Goal: Task Accomplishment & Management: Use online tool/utility

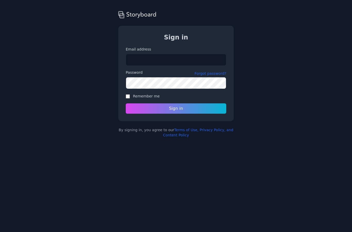
click at [182, 57] on input "Email address" at bounding box center [176, 60] width 101 height 12
type input "**********"
click at [167, 58] on input "Email address" at bounding box center [176, 60] width 101 height 12
type input "**********"
click at [156, 60] on input "Email address" at bounding box center [176, 60] width 101 height 12
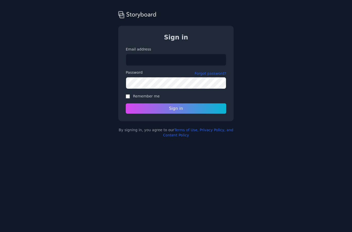
type input "**********"
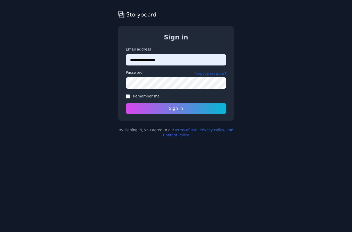
click at [194, 107] on button "Sign in" at bounding box center [176, 108] width 101 height 10
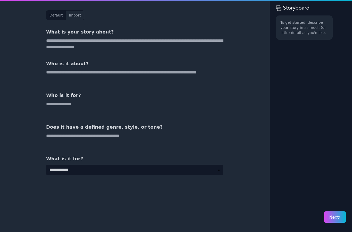
click at [310, 32] on p "To get started, describe your story in as much (or little) detail as you'd like." at bounding box center [304, 27] width 48 height 15
click at [57, 45] on textarea at bounding box center [134, 44] width 177 height 12
click at [59, 45] on textarea at bounding box center [134, 44] width 177 height 12
click at [54, 45] on textarea at bounding box center [134, 44] width 177 height 12
click at [310, 79] on div "To get started, describe your story in as much (or little) detail as you'd like." at bounding box center [311, 109] width 70 height 188
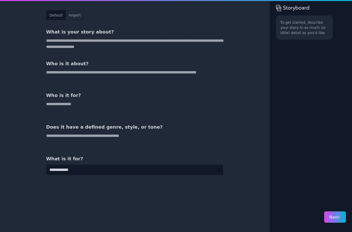
click at [55, 49] on textarea at bounding box center [134, 44] width 177 height 12
click at [73, 13] on button "Import" at bounding box center [75, 15] width 18 height 9
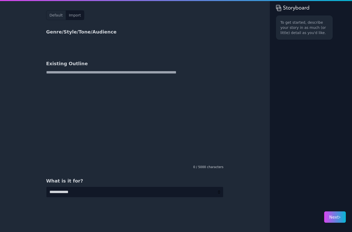
click at [57, 18] on button "Default" at bounding box center [55, 15] width 19 height 9
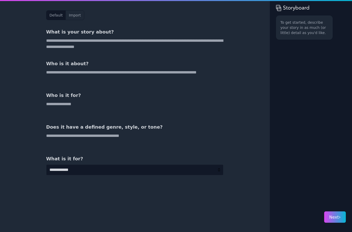
click at [319, 69] on div "To get started, describe your story in as much (or little) detail as you'd like." at bounding box center [311, 109] width 70 height 188
click at [317, 55] on div "To get started, describe your story in as much (or little) detail as you'd like." at bounding box center [311, 109] width 70 height 188
click at [313, 43] on div "To get started, describe your story in as much (or little) detail as you'd like." at bounding box center [311, 109] width 70 height 188
click at [313, 41] on div "To get started, describe your story in as much (or little) detail as you'd like." at bounding box center [311, 109] width 70 height 188
click at [312, 38] on div "To get started, describe your story in as much (or little) detail as you'd like." at bounding box center [304, 27] width 57 height 24
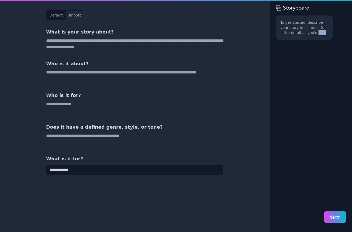
click at [320, 36] on div "To get started, describe your story in as much (or little) detail as you'd like." at bounding box center [304, 27] width 57 height 24
click at [317, 130] on div "To get started, describe your story in as much (or little) detail as you'd like." at bounding box center [311, 109] width 70 height 188
click at [73, 17] on button "Import" at bounding box center [75, 15] width 18 height 9
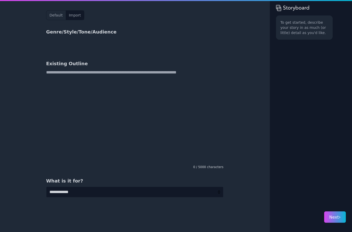
click at [57, 13] on button "Default" at bounding box center [55, 15] width 19 height 9
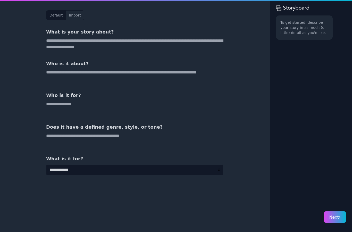
scroll to position [5, 0]
click at [58, 40] on textarea at bounding box center [134, 44] width 177 height 12
click at [61, 41] on textarea at bounding box center [134, 44] width 177 height 12
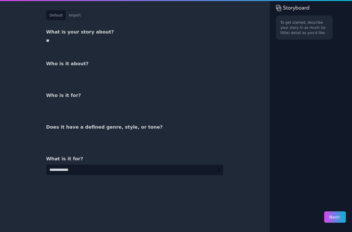
type textarea "*"
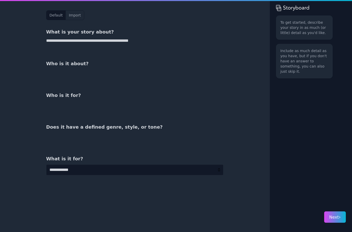
type textarea "**********"
click at [158, 75] on textarea at bounding box center [134, 75] width 177 height 12
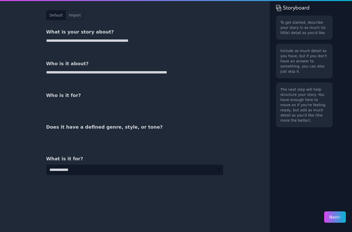
type textarea "**********"
click at [145, 103] on textarea at bounding box center [134, 107] width 177 height 12
type textarea "*"
type textarea "**********"
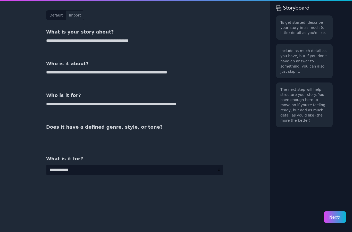
click at [153, 137] on textarea at bounding box center [134, 139] width 177 height 12
click at [62, 38] on textarea "**********" at bounding box center [134, 44] width 177 height 12
type textarea "**********"
click at [140, 137] on textarea at bounding box center [134, 139] width 177 height 12
click at [155, 133] on textarea "**********" at bounding box center [134, 139] width 177 height 12
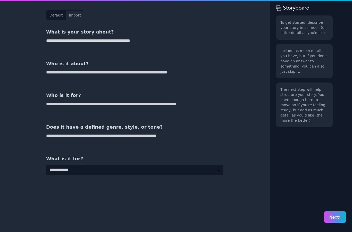
type textarea "**********"
click at [201, 164] on select "**********" at bounding box center [134, 169] width 177 height 11
select select "*"
click at [335, 215] on span "Next ›" at bounding box center [334, 217] width 11 height 5
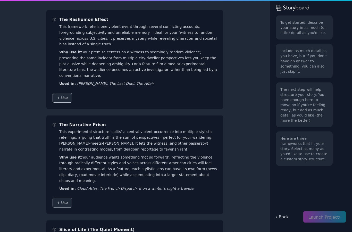
scroll to position [21, 0]
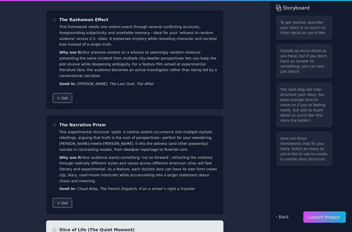
click at [326, 215] on span "Launch Project ›" at bounding box center [324, 217] width 32 height 5
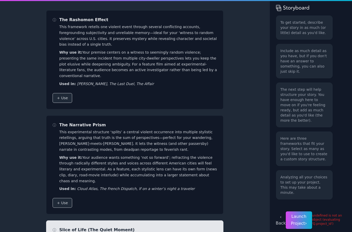
click at [296, 214] on span "Launch Project ›" at bounding box center [299, 220] width 16 height 12
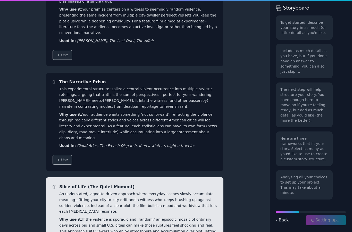
scroll to position [43, 0]
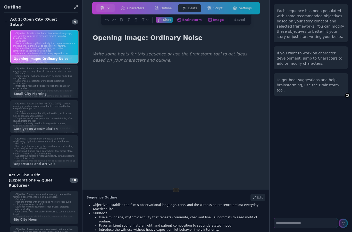
click at [39, 47] on li "Favor ambient sound, natural light, and patient composition to set understated …" at bounding box center [44, 49] width 63 height 5
click at [35, 85] on li "Introduce a repeating object or action that can recur across locales." at bounding box center [44, 87] width 63 height 5
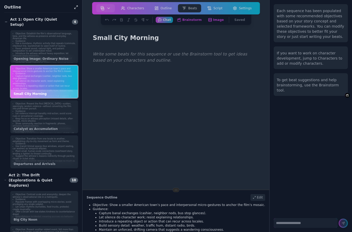
click at [39, 52] on li "Introduce the witness without heavy exposition; let behavior imply interiority." at bounding box center [44, 54] width 63 height 5
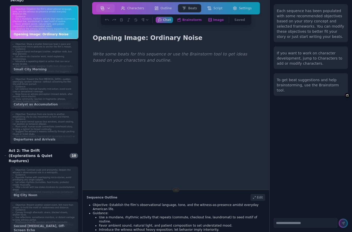
scroll to position [24, 0]
click at [28, 126] on li "Plant small, human-scale connections (overheard story, lending a lighter) to th…" at bounding box center [44, 128] width 63 height 5
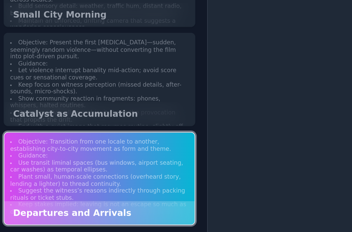
scroll to position [0, 0]
click at [14, 118] on li "Keep focus on witness perception (missed details, after-sounds, micro-shocks)." at bounding box center [44, 120] width 63 height 5
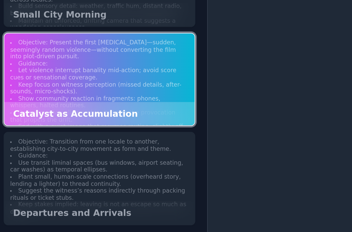
click at [13, 118] on li "Keep focus on witness perception (missed details, after-sounds, micro-shocks)." at bounding box center [44, 120] width 63 height 5
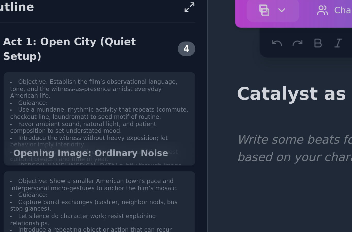
click at [13, 52] on li "Introduce the witness without heavy exposition; let behavior imply interiority." at bounding box center [44, 54] width 63 height 5
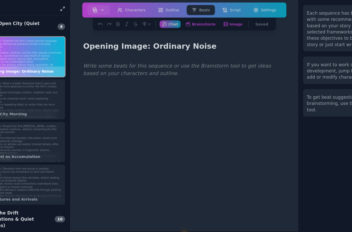
click at [175, 19] on button "Brainstorm Get ideas and work on your beats" at bounding box center [189, 20] width 29 height 6
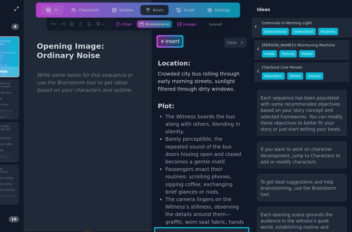
click at [275, 60] on div "Checkout Line Mosaic Naturalistic Patient Sensory" at bounding box center [311, 59] width 78 height 16
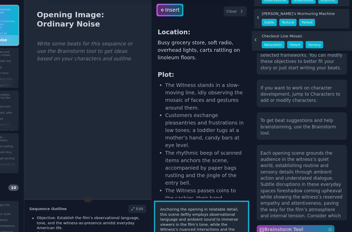
click at [198, 204] on li "A sudden, loud voice arguing over a coupon jars the calm; the tension quickly d…" at bounding box center [231, 222] width 66 height 37
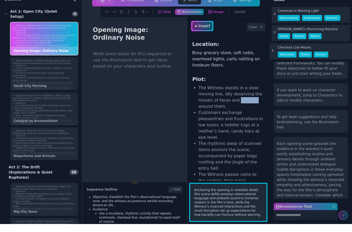
scroll to position [8, 0]
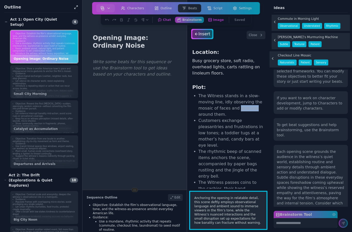
click at [204, 30] on div "Insert" at bounding box center [202, 34] width 20 height 8
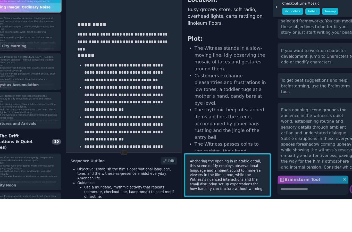
scroll to position [21, 0]
click at [287, 211] on label "Brainstorm Tool" at bounding box center [306, 214] width 64 height 7
click at [287, 218] on textarea "Brainstorm Tool" at bounding box center [306, 223] width 64 height 10
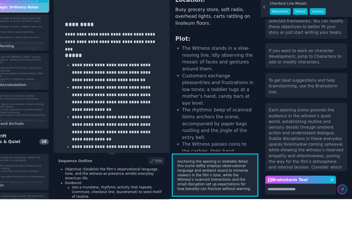
click at [287, 211] on label "Brainstorm Tool" at bounding box center [306, 214] width 64 height 7
click at [287, 218] on textarea "Brainstorm Tool" at bounding box center [306, 223] width 64 height 10
click at [349, 227] on span "Brainstorm" at bounding box center [349, 228] width 0 height 3
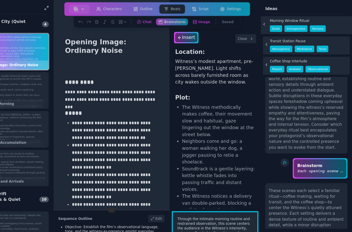
scroll to position [0, 0]
click at [105, 20] on icon at bounding box center [106, 20] width 3 height 2
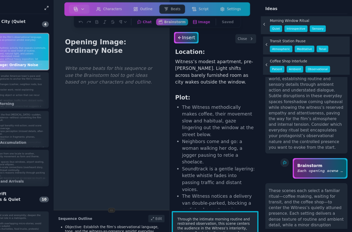
click at [105, 19] on icon at bounding box center [107, 20] width 4 height 4
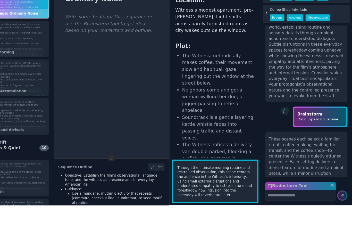
scroll to position [21, 0]
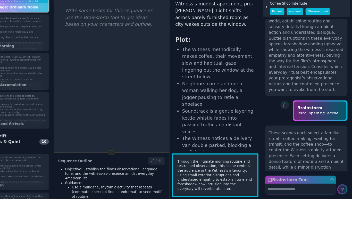
click at [303, 211] on label "Brainstorm Tool" at bounding box center [306, 214] width 64 height 7
click at [303, 218] on textarea "Brainstorm Tool" at bounding box center [306, 223] width 64 height 10
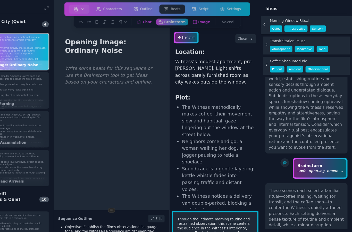
scroll to position [0, 0]
click at [303, 152] on p "Each opening scene grounds the audience in the witness’s quiet world, establish…" at bounding box center [323, 154] width 41 height 5
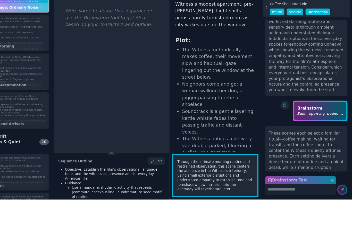
scroll to position [21, 0]
click at [274, 218] on textarea "Brainstorm Tool" at bounding box center [306, 223] width 64 height 10
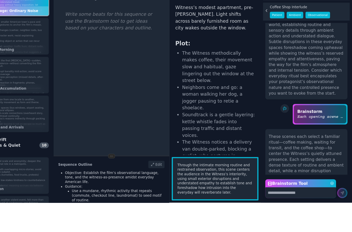
click at [274, 218] on textarea "Brainstorm Tool" at bounding box center [306, 223] width 64 height 10
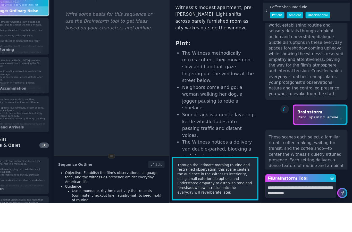
type textarea "**********"
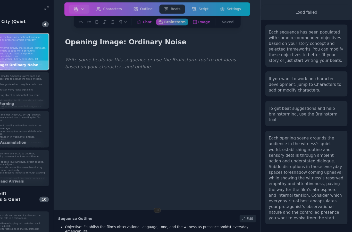
scroll to position [0, 0]
click at [91, 61] on div at bounding box center [176, 165] width 170 height 232
click at [91, 60] on div at bounding box center [176, 165] width 170 height 232
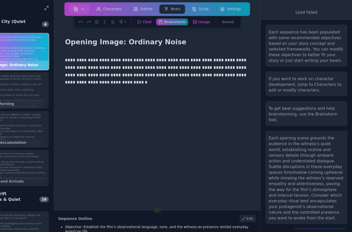
click at [175, 19] on button "Brainstorm Get ideas and work on your beats" at bounding box center [189, 20] width 29 height 6
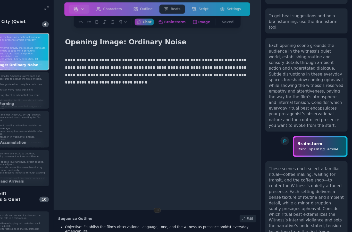
scroll to position [65, 0]
click at [156, 18] on button "Chat Chat with your Writers' Room" at bounding box center [164, 20] width 17 height 6
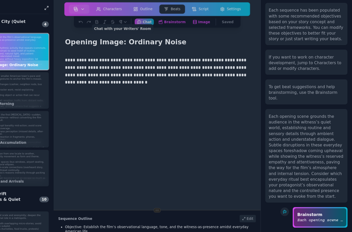
scroll to position [2, 0]
click at [303, 191] on p "Brainstorm" at bounding box center [323, 193] width 41 height 5
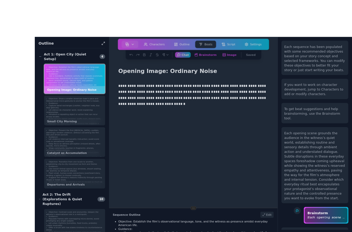
scroll to position [0, 0]
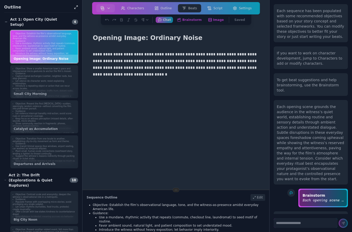
click at [190, 18] on button "Brainstorm Get ideas and work on your beats" at bounding box center [189, 20] width 29 height 6
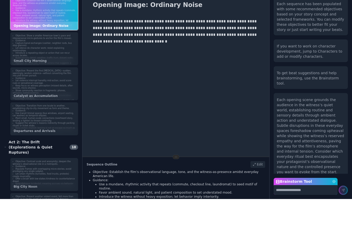
scroll to position [21, 0]
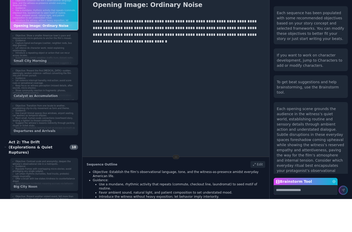
click at [313, 218] on textarea "Brainstorm Tool" at bounding box center [306, 223] width 64 height 10
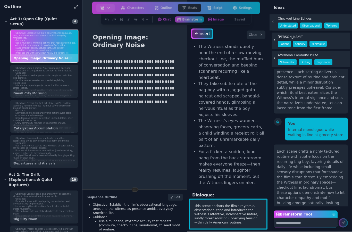
scroll to position [49, 0]
click at [203, 35] on div "Insert" at bounding box center [202, 34] width 20 height 8
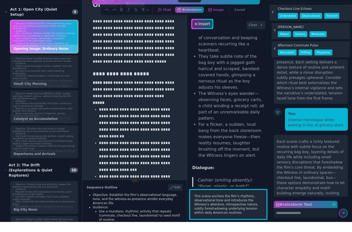
scroll to position [66, 0]
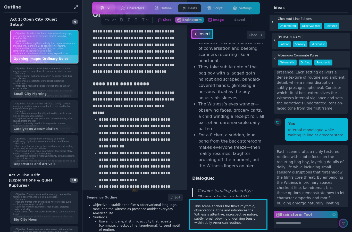
click at [134, 6] on button "Characters" at bounding box center [132, 8] width 31 height 8
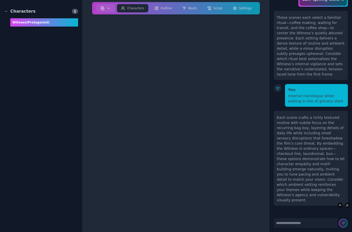
scroll to position [159, 0]
